Goal: Check status: Check status

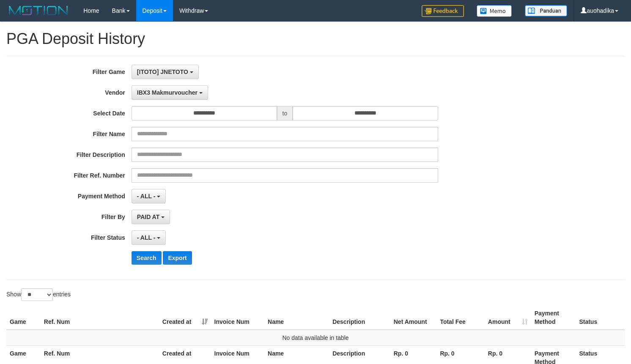
select select "**********"
select select "**"
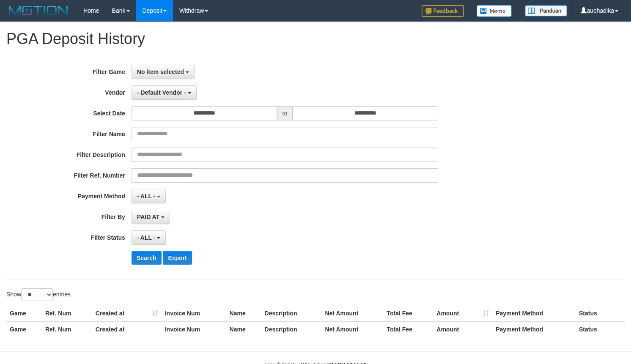
select select
select select "**"
click at [178, 75] on span "No item selected" at bounding box center [160, 72] width 47 height 7
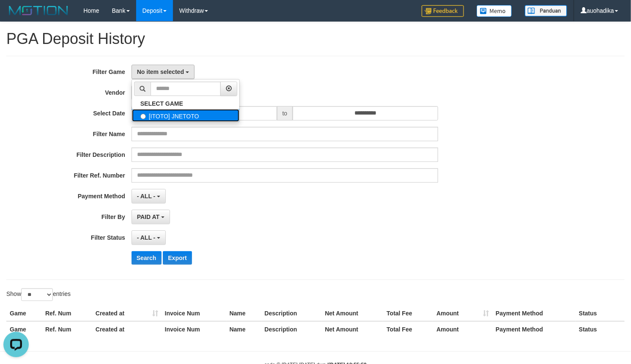
click at [157, 122] on label "[ITOTO] JNETOTO" at bounding box center [185, 115] width 107 height 13
select select "***"
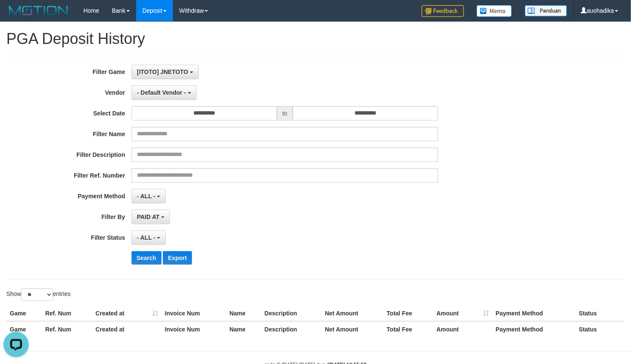
scroll to position [7, 0]
click at [150, 105] on div "**********" at bounding box center [263, 168] width 526 height 206
click at [158, 87] on button "- Default Vendor -" at bounding box center [164, 92] width 65 height 14
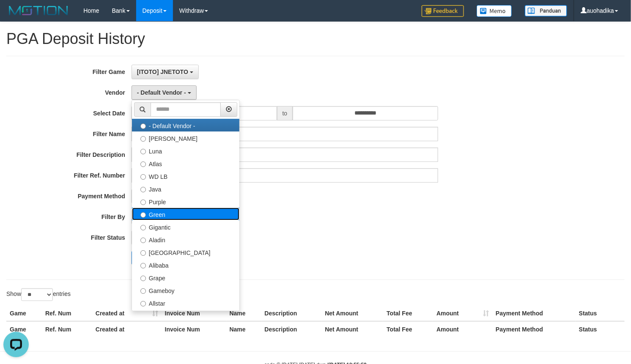
click at [178, 219] on label "Green" at bounding box center [185, 214] width 107 height 13
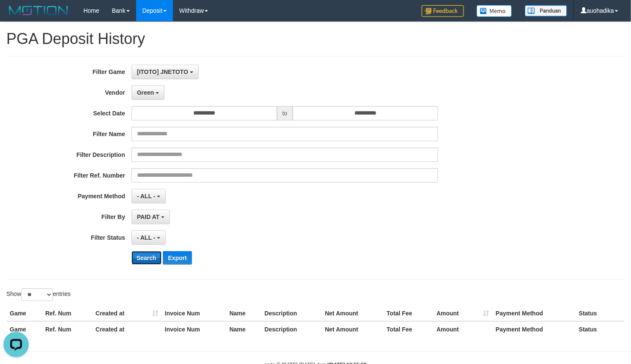
click at [159, 257] on button "Search" at bounding box center [147, 258] width 30 height 14
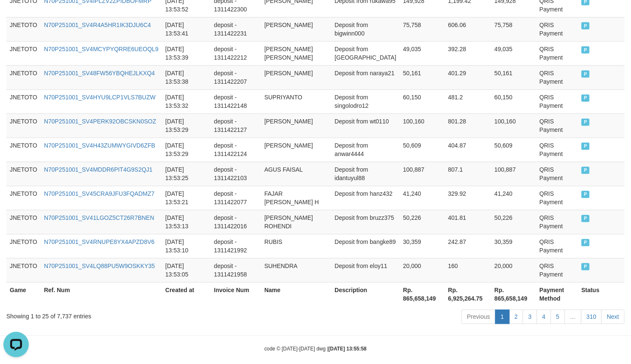
scroll to position [664, 0]
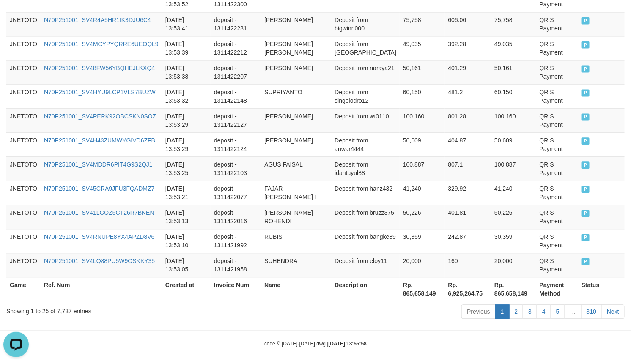
click at [63, 308] on div "Showing 1 to 25 of 7,737 entries" at bounding box center [131, 310] width 250 height 12
copy div "7,737"
click at [411, 289] on th "Rp. 865,658,149" at bounding box center [422, 289] width 45 height 24
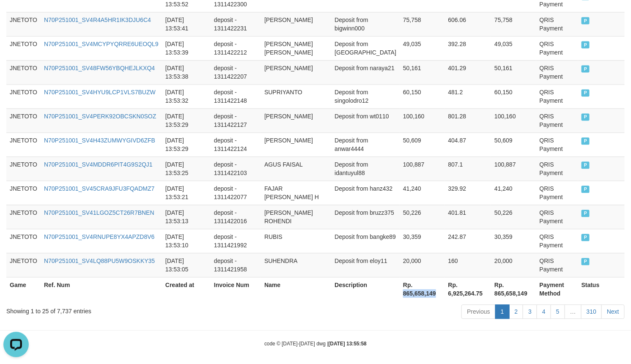
copy th "865,658,149"
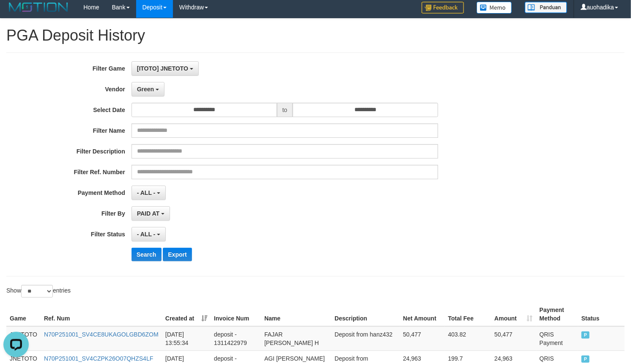
scroll to position [0, 0]
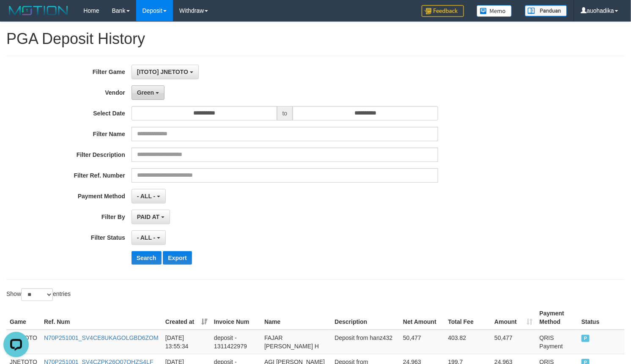
drag, startPoint x: 153, startPoint y: 90, endPoint x: 153, endPoint y: 99, distance: 8.5
click at [153, 90] on span "Green" at bounding box center [145, 92] width 17 height 7
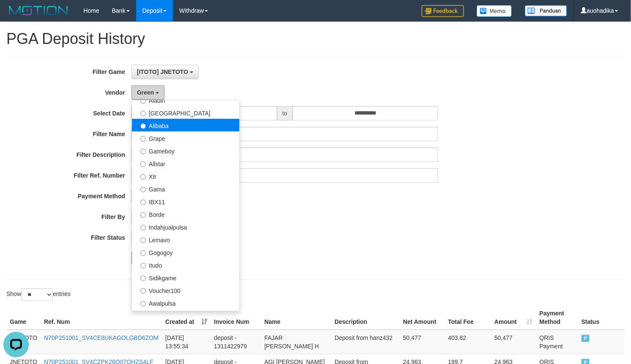
scroll to position [141, 0]
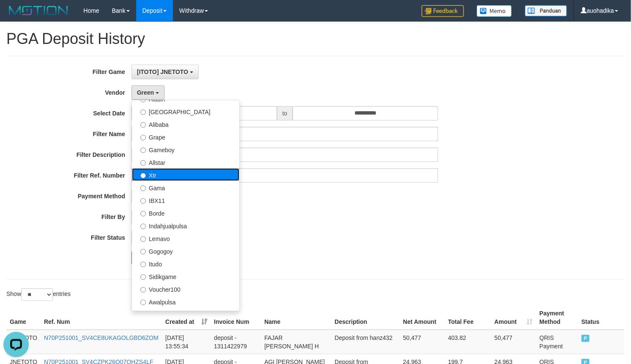
click at [165, 176] on label "Xtr" at bounding box center [185, 174] width 107 height 13
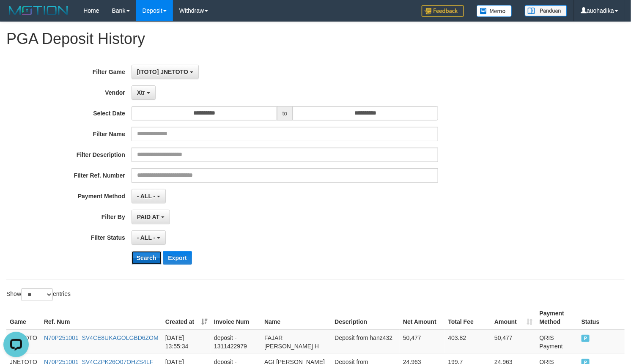
click at [151, 261] on button "Search" at bounding box center [147, 258] width 30 height 14
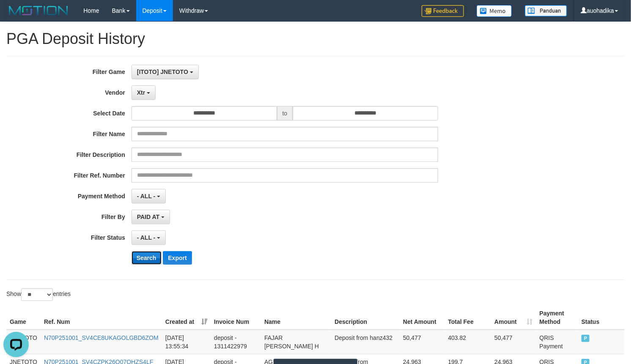
click at [151, 261] on button "Search" at bounding box center [147, 258] width 30 height 14
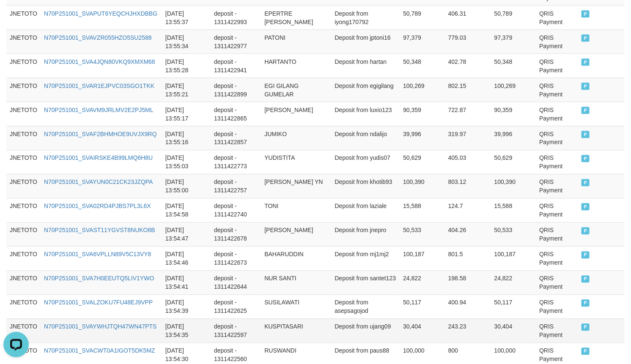
scroll to position [664, 0]
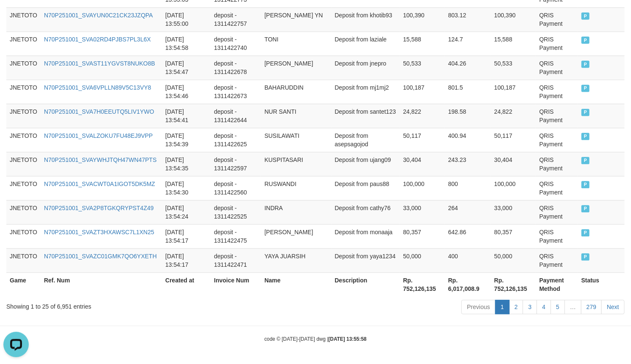
click at [61, 307] on div "Showing 1 to 25 of 6,951 entries" at bounding box center [131, 305] width 250 height 12
click at [65, 307] on div "Showing 1 to 25 of 6,951 entries" at bounding box center [131, 305] width 250 height 12
copy div "6,951"
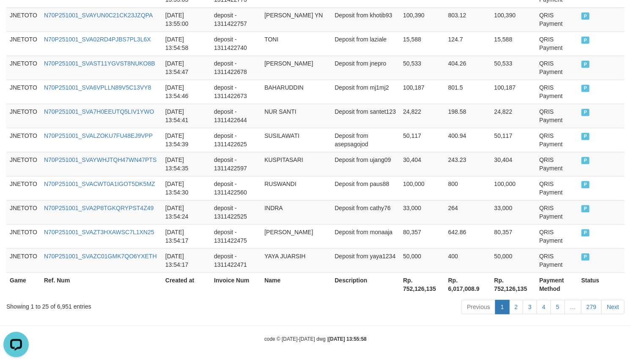
drag, startPoint x: 415, startPoint y: 318, endPoint x: 404, endPoint y: 307, distance: 15.0
click at [409, 289] on th "Rp. 752,126,135" at bounding box center [422, 284] width 45 height 24
copy th "752,126,135"
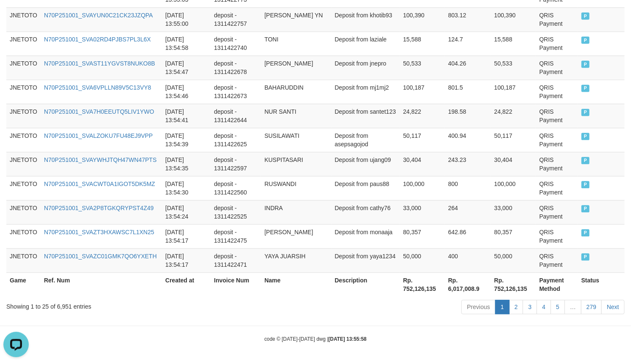
drag, startPoint x: 449, startPoint y: 335, endPoint x: 447, endPoint y: 346, distance: 10.4
click at [450, 336] on div "code © [DATE]-[DATE] dwg | [DATE] 13:55:58" at bounding box center [315, 339] width 631 height 8
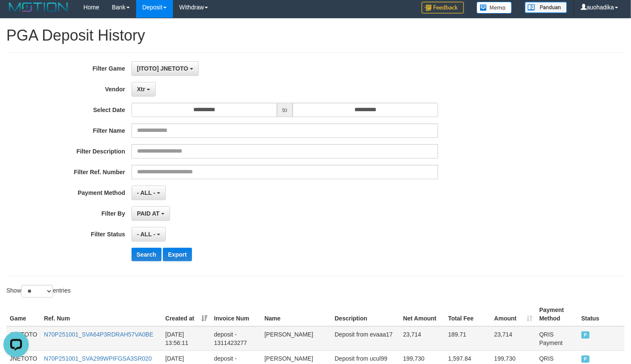
scroll to position [0, 0]
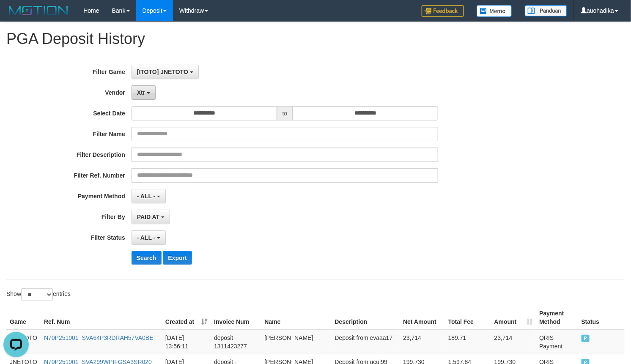
click at [146, 93] on button "Xtr" at bounding box center [144, 92] width 24 height 14
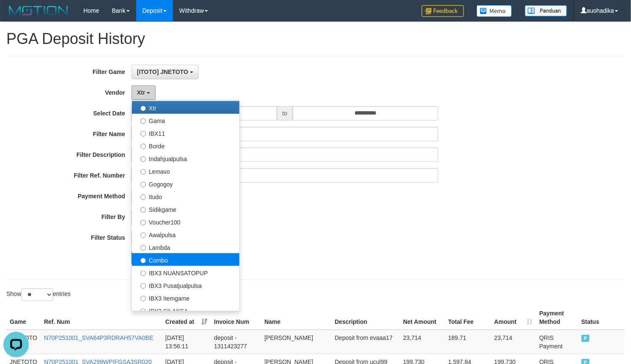
scroll to position [212, 0]
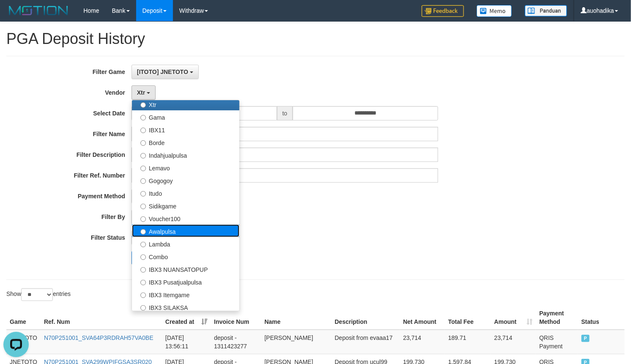
click at [170, 234] on label "Awalpulsa" at bounding box center [185, 231] width 107 height 13
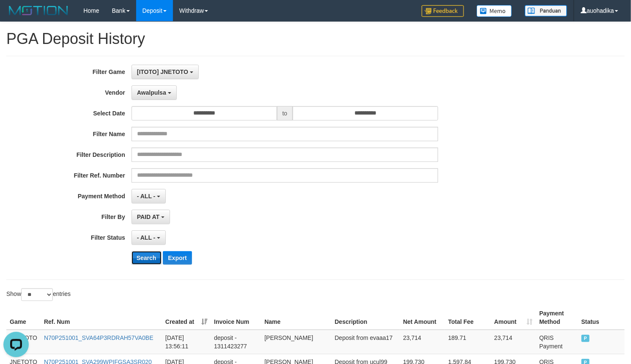
click at [154, 265] on button "Search" at bounding box center [147, 258] width 30 height 14
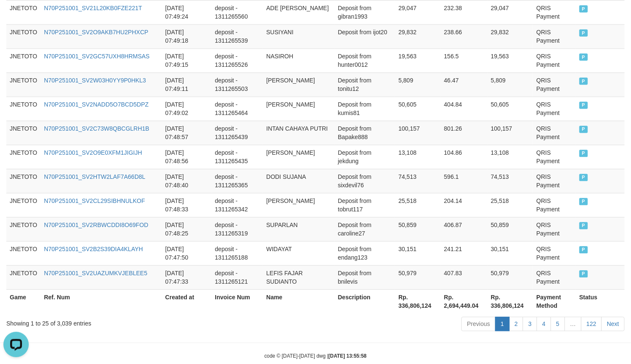
scroll to position [664, 0]
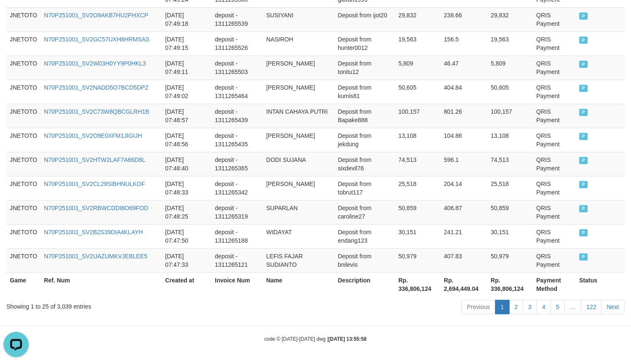
click at [69, 312] on div "Showing 1 to 25 of 3,039 entries Previous 1 2 3 4 5 … 122 Next" at bounding box center [315, 308] width 631 height 18
click at [65, 307] on div "Showing 1 to 25 of 3,039 entries" at bounding box center [131, 305] width 250 height 12
copy div "3,039"
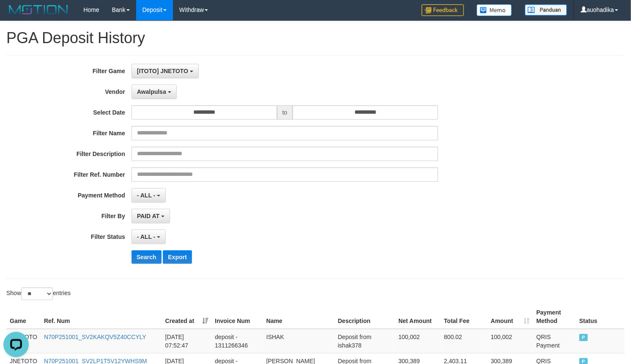
scroll to position [0, 0]
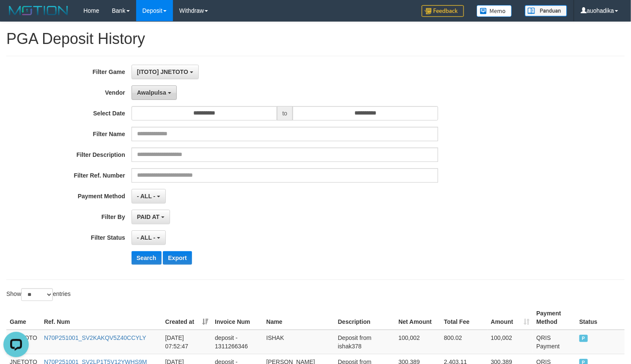
click at [164, 88] on button "Awalpulsa" at bounding box center [154, 92] width 45 height 14
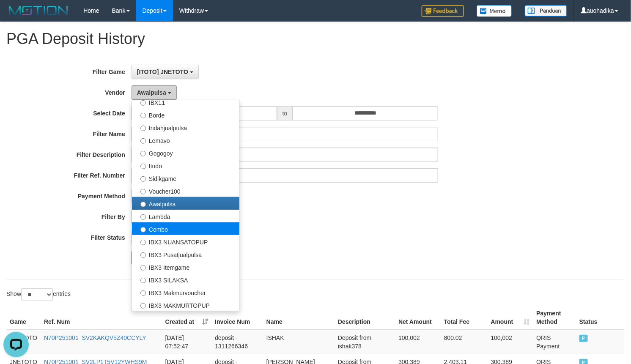
scroll to position [316, 0]
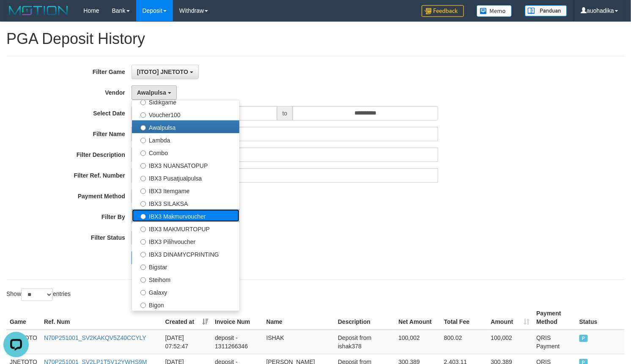
click at [170, 212] on label "IBX3 Makmurvoucher" at bounding box center [185, 215] width 107 height 13
select select "**********"
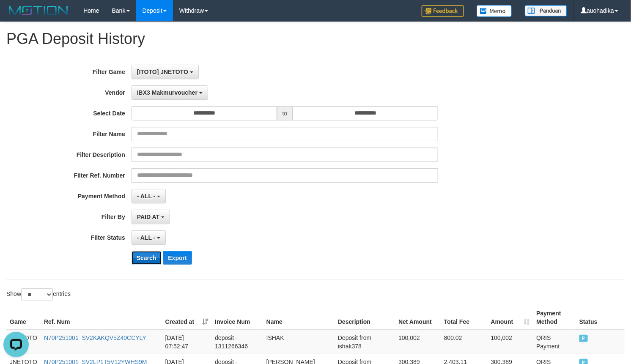
drag, startPoint x: 143, startPoint y: 254, endPoint x: 143, endPoint y: 261, distance: 7.6
click at [143, 254] on button "Search" at bounding box center [147, 258] width 30 height 14
click at [143, 261] on button "Search" at bounding box center [147, 258] width 30 height 14
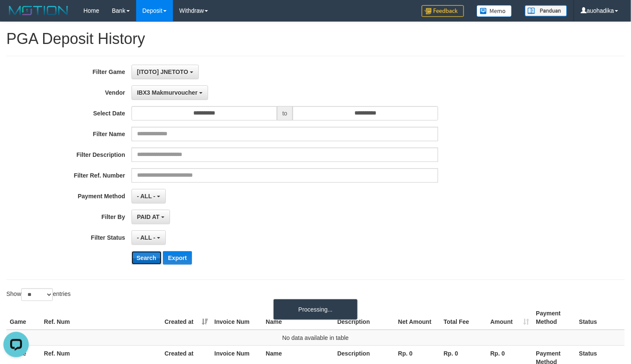
click at [142, 261] on button "Search" at bounding box center [147, 258] width 30 height 14
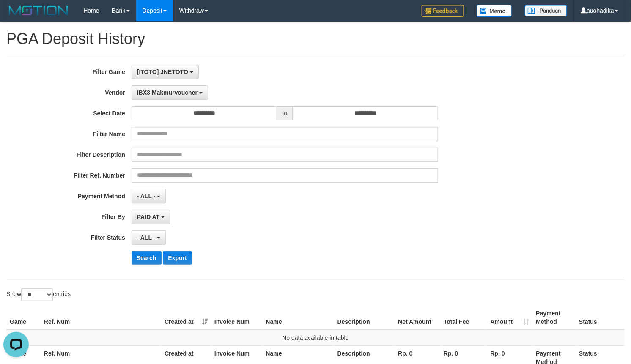
click at [308, 66] on div "[ITOTO] JNETOTO SELECT GAME [ITOTO] JNETOTO" at bounding box center [285, 72] width 307 height 14
